Goal: Check status

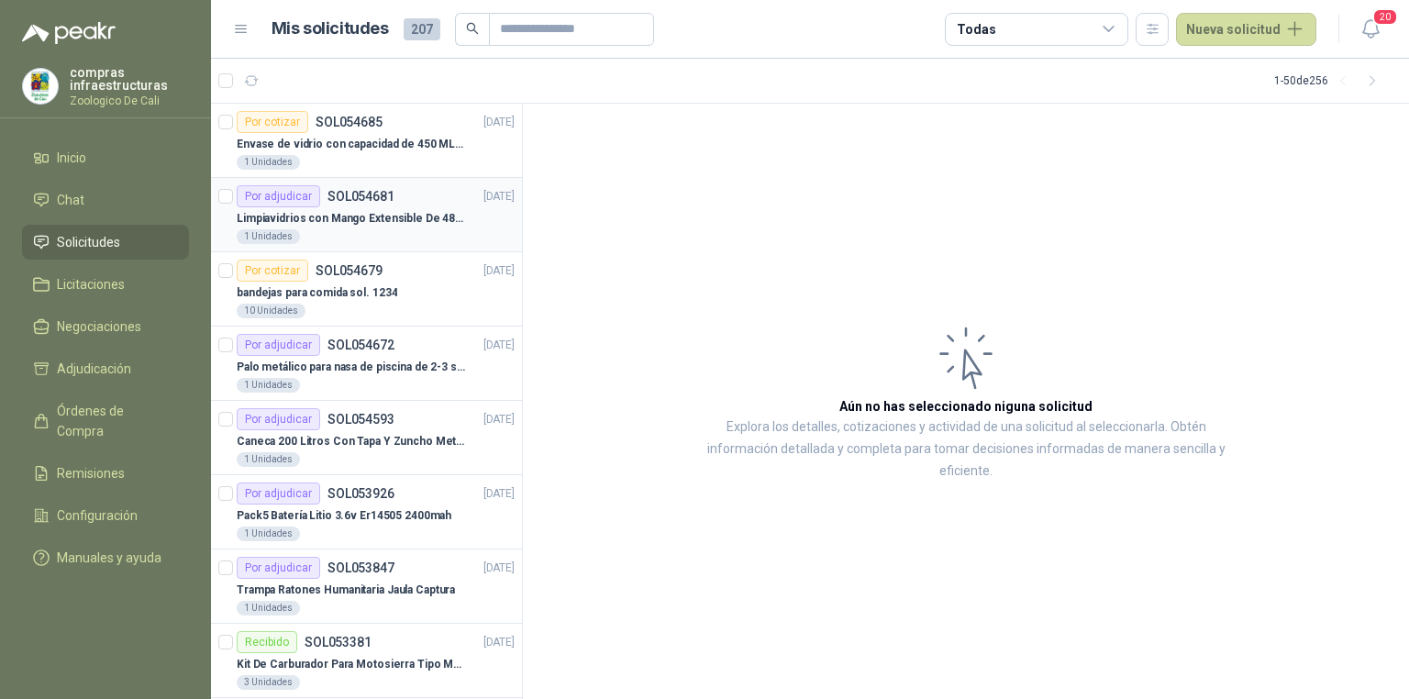
click at [406, 220] on p "Limpiavidrios con Mango Extensible De 48 a 78 cm" at bounding box center [351, 218] width 228 height 17
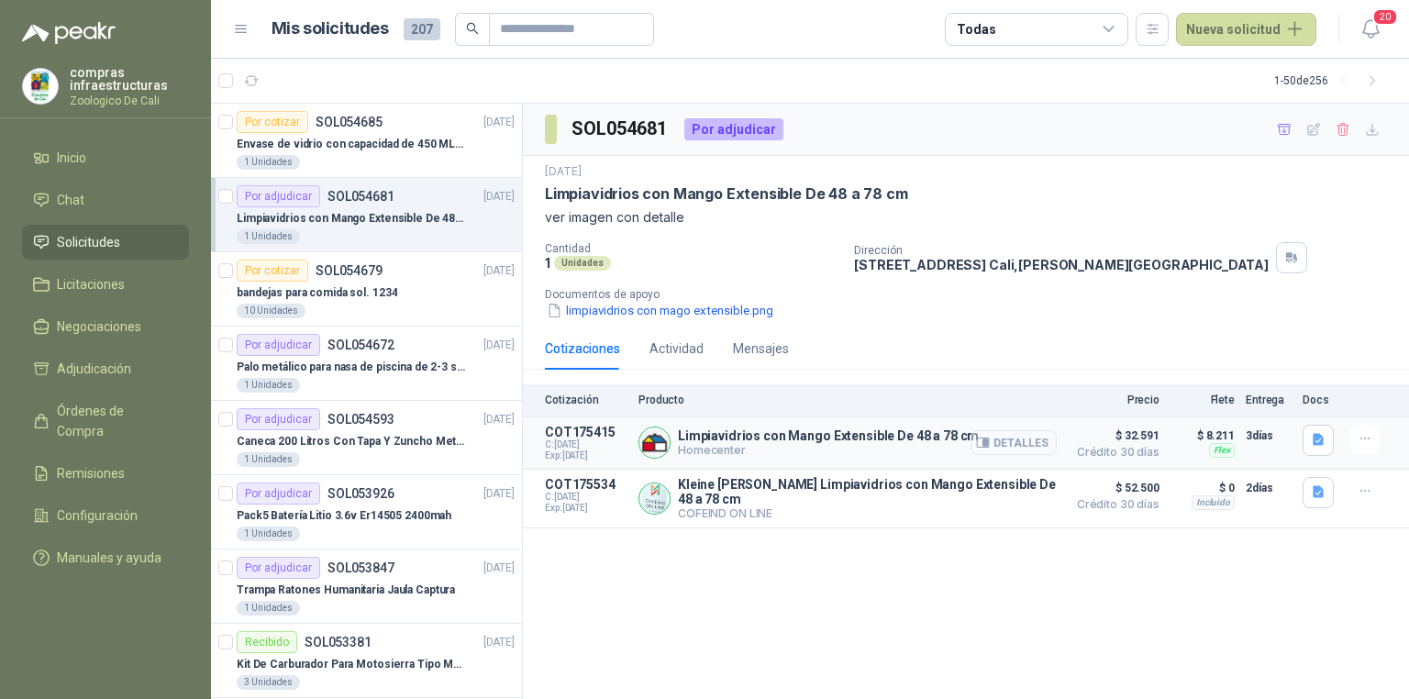
click at [1029, 443] on button "Detalles" at bounding box center [1014, 442] width 86 height 25
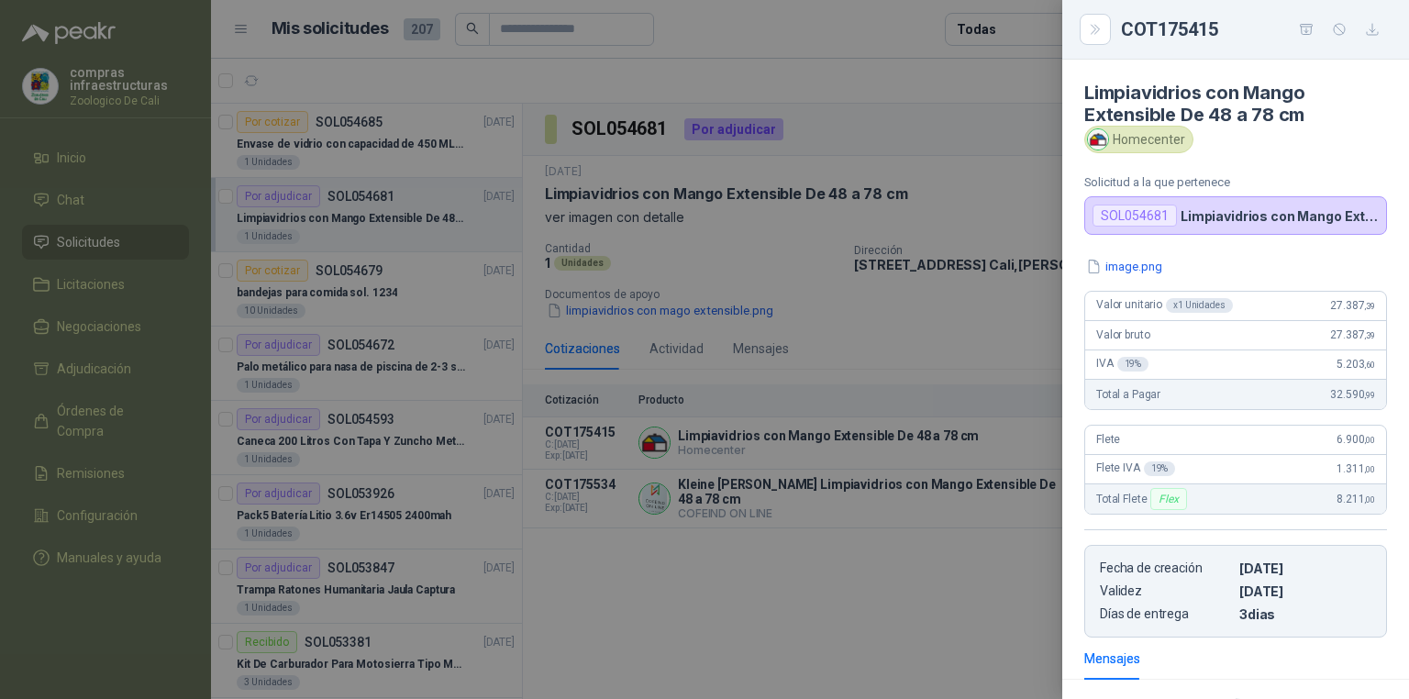
click at [829, 326] on div at bounding box center [704, 349] width 1409 height 699
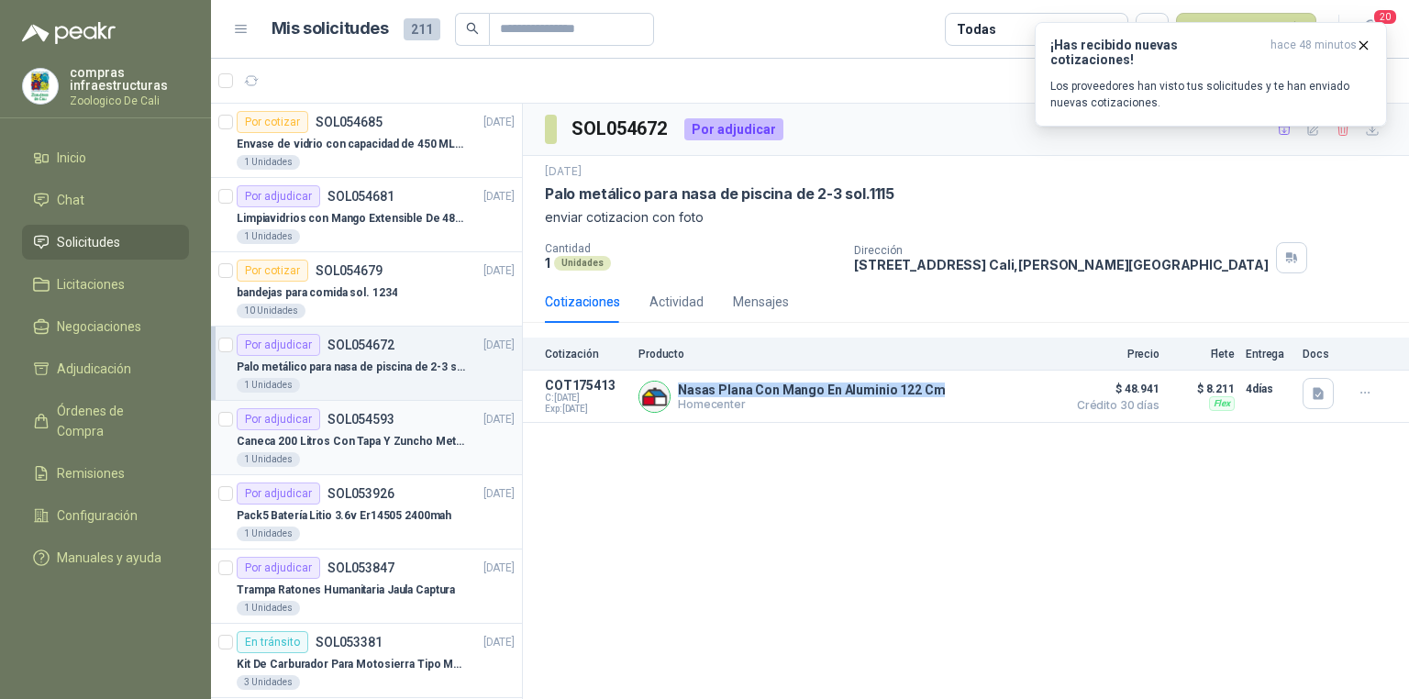
click at [373, 455] on div "1 Unidades" at bounding box center [376, 459] width 278 height 15
